Goal: Transaction & Acquisition: Register for event/course

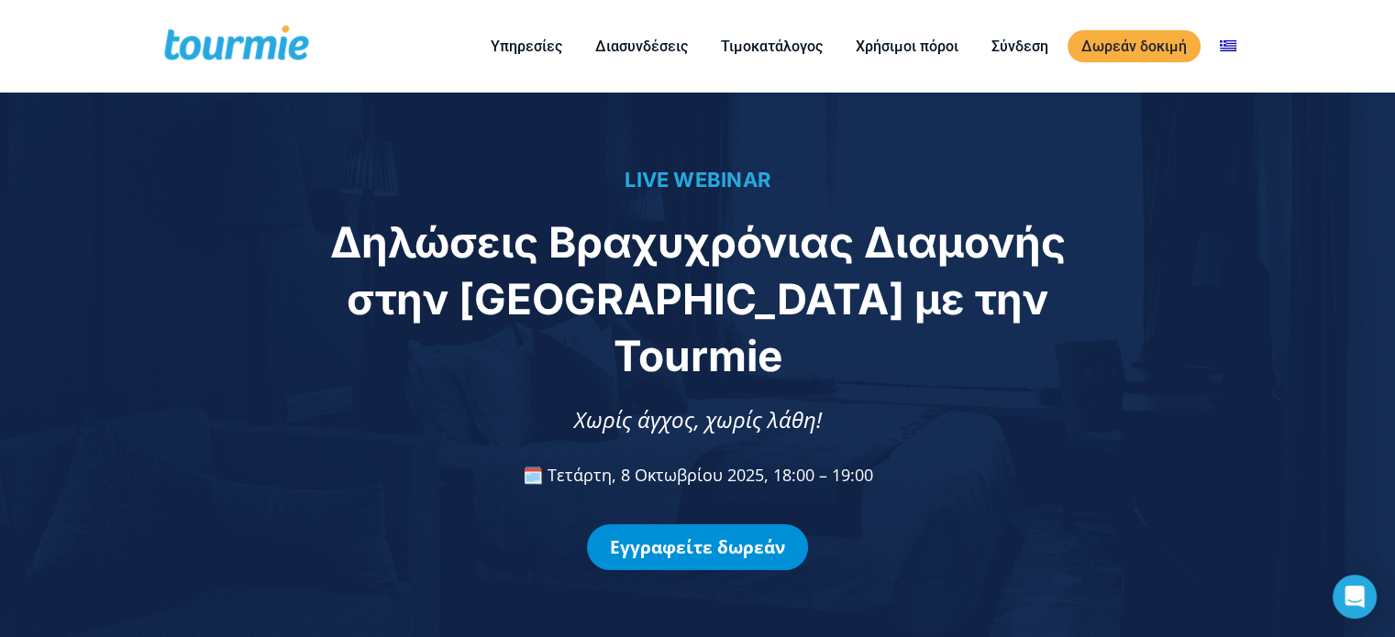
click at [700, 525] on link "Εγγραφείτε δωρεάν" at bounding box center [697, 548] width 221 height 46
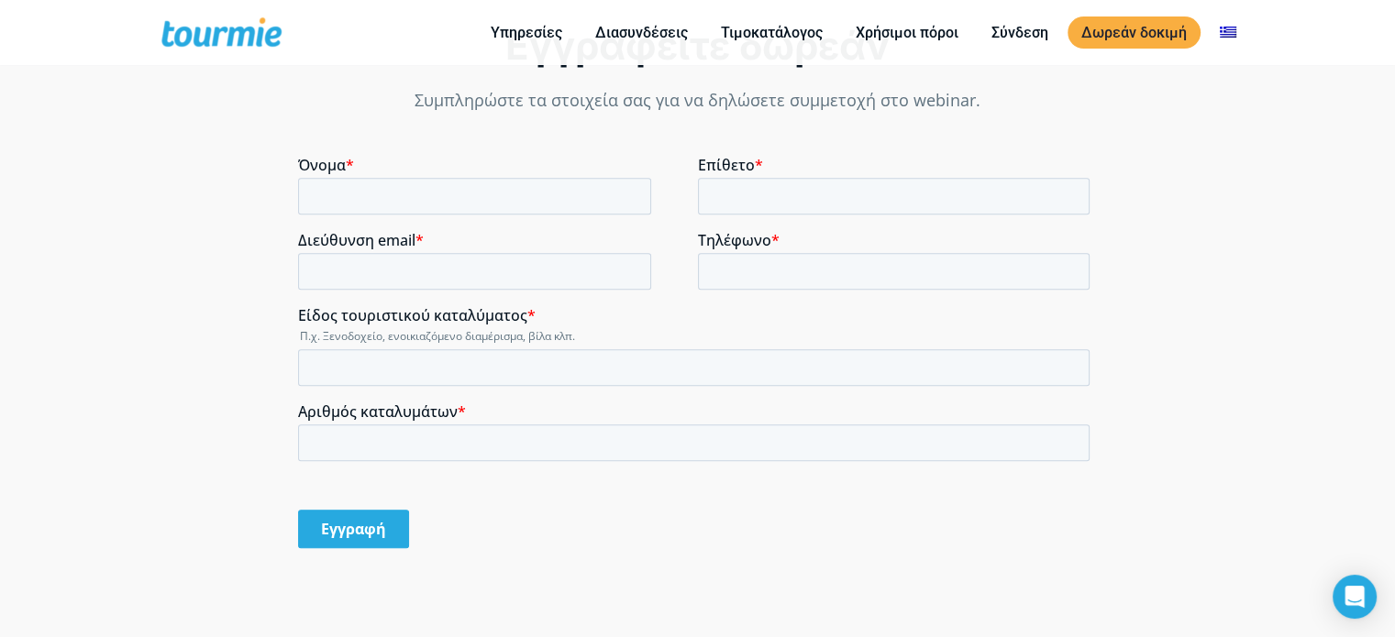
scroll to position [1321, 0]
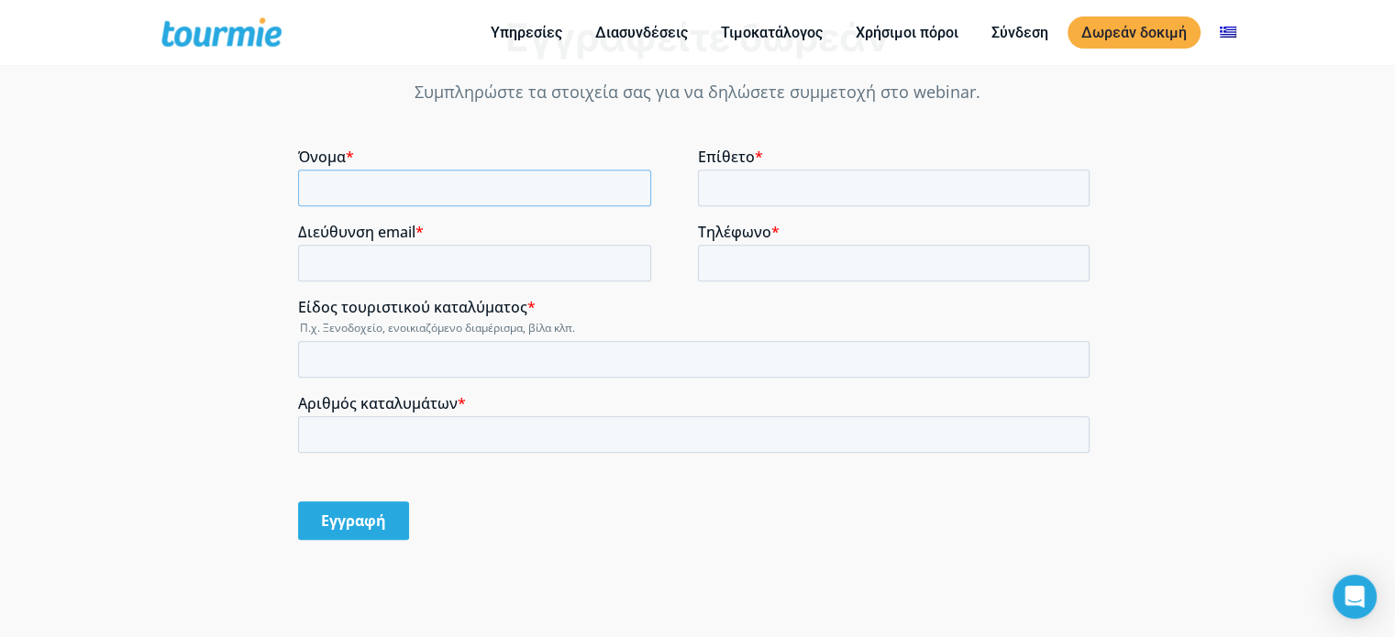
click at [311, 175] on input "Όνομα *" at bounding box center [474, 188] width 353 height 37
type input "[PERSON_NAME]"
click at [714, 188] on input "Επίθετο *" at bounding box center [894, 188] width 393 height 37
type input "ΛΥΓΚΙΑΡΗ"
click at [370, 265] on input "Διεύθυνση email *" at bounding box center [474, 263] width 353 height 37
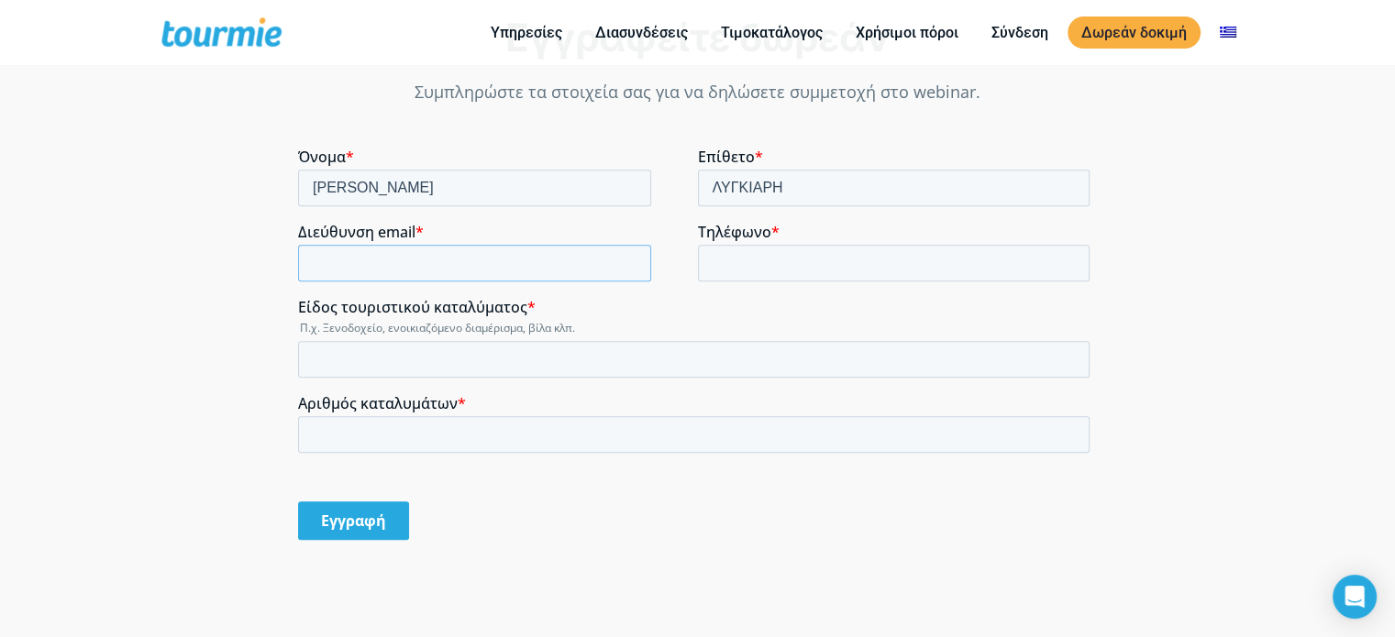
type input "[EMAIL_ADDRESS][DOMAIN_NAME]"
click at [714, 262] on input "Τηλέφωνο *" at bounding box center [894, 263] width 393 height 37
type input "[PHONE_NUMBER]"
click at [327, 349] on input "Είδος τουριστικού καταλύματος *" at bounding box center [693, 359] width 791 height 37
type input "βίλες"
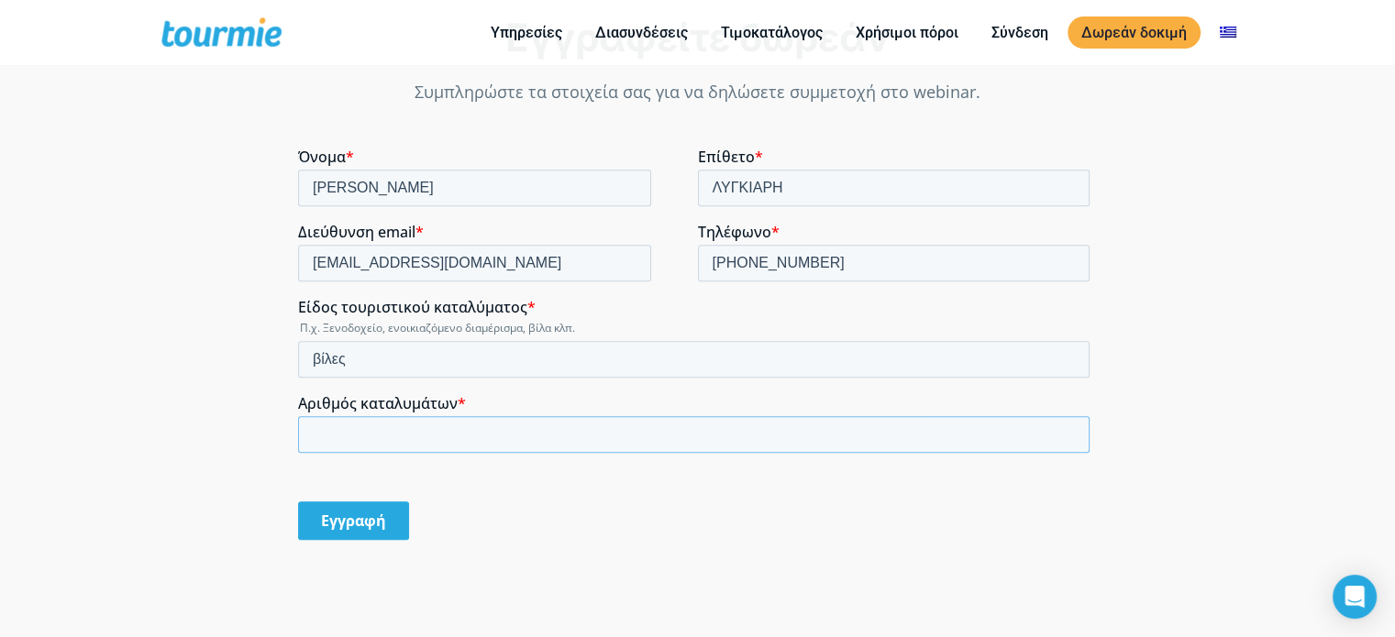
click at [330, 426] on input "Αριθμός καταλυμάτων *" at bounding box center [693, 434] width 791 height 37
type input "6"
click at [334, 518] on input "Εγγραφή" at bounding box center [353, 521] width 111 height 39
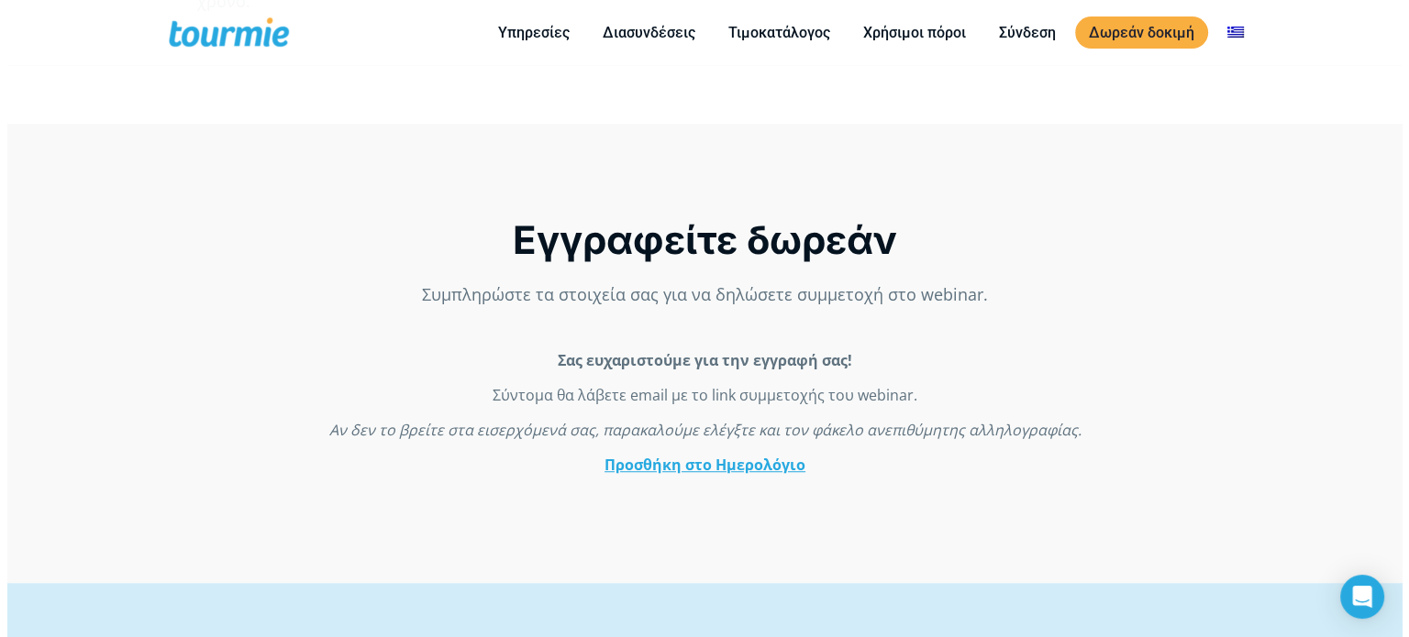
scroll to position [1119, 0]
